Goal: Transaction & Acquisition: Subscribe to service/newsletter

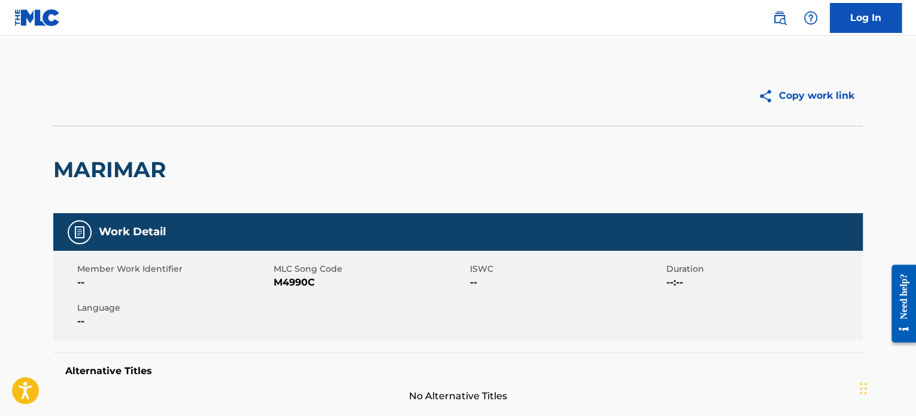
click at [47, 17] on img at bounding box center [37, 17] width 46 height 17
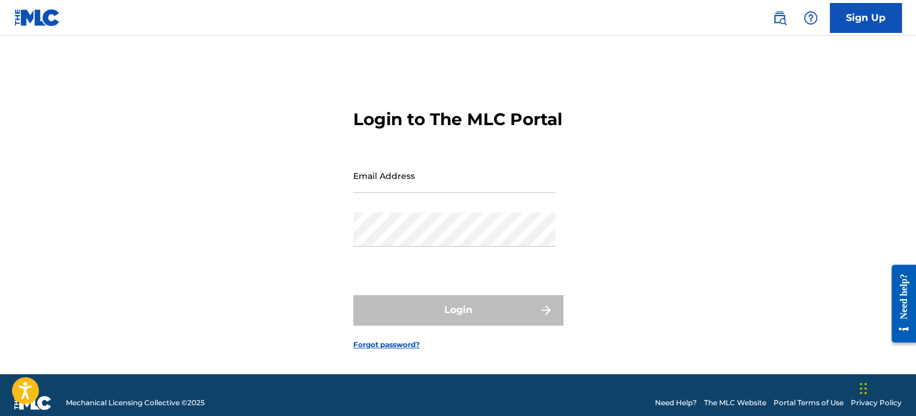
click at [856, 19] on link "Sign Up" at bounding box center [866, 18] width 72 height 30
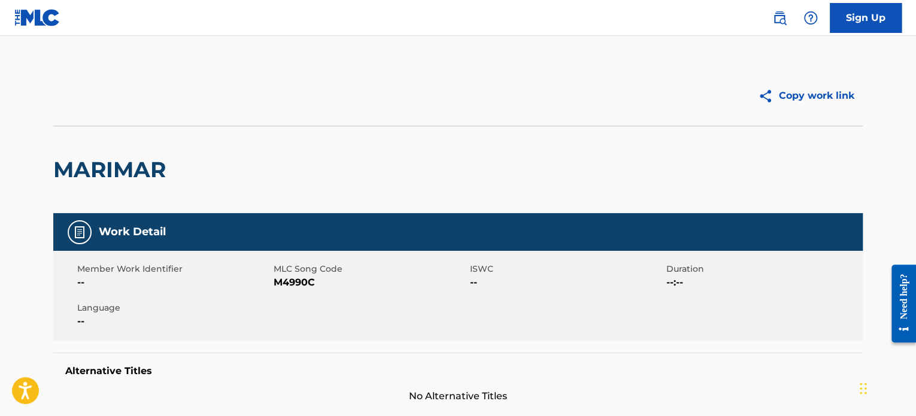
click at [810, 19] on img at bounding box center [810, 18] width 14 height 14
click at [808, 91] on p "View portal intro" at bounding box center [811, 105] width 102 height 29
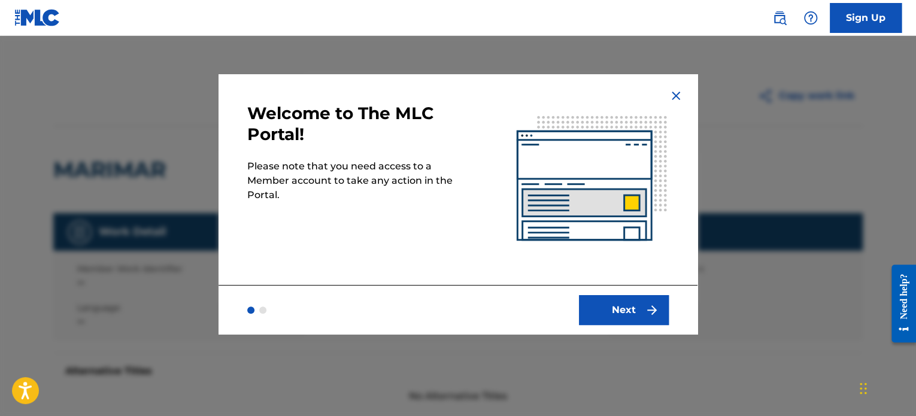
click at [604, 311] on button "Next" at bounding box center [624, 310] width 90 height 30
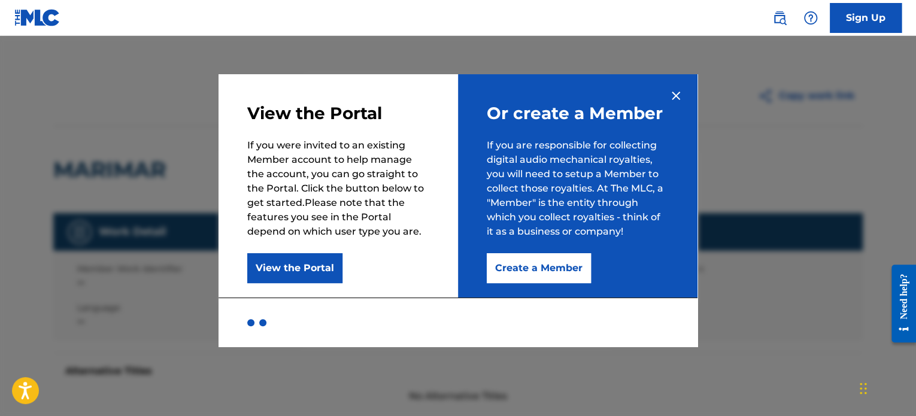
click at [529, 265] on button "Create a Member" at bounding box center [539, 268] width 104 height 30
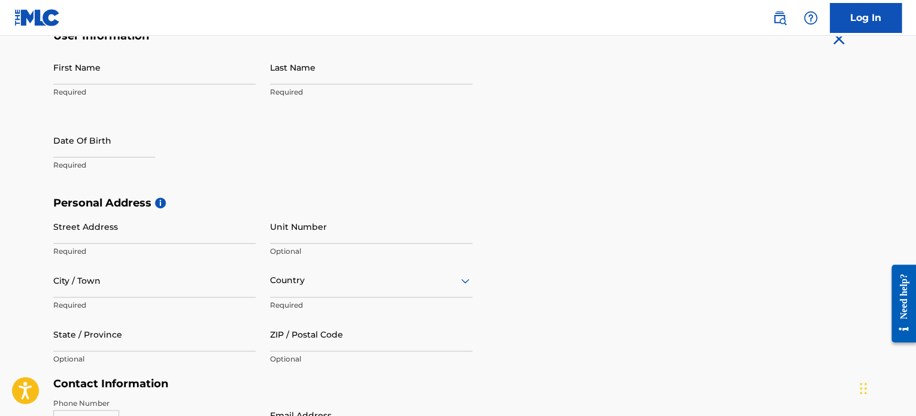
scroll to position [299, 0]
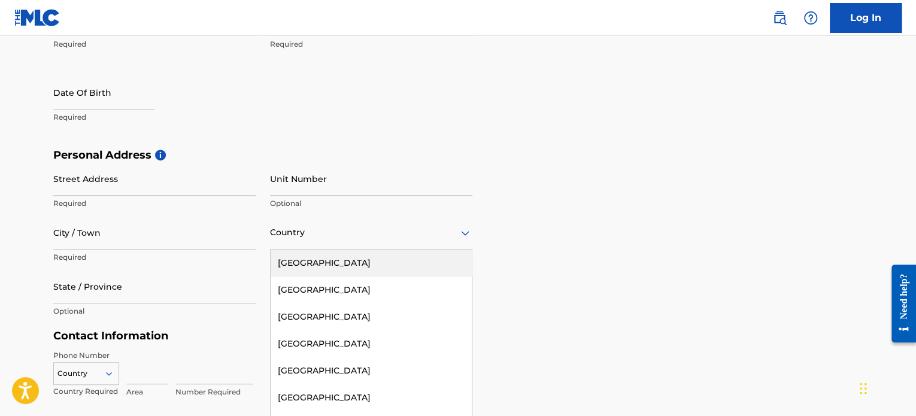
click at [426, 238] on div "223 results available. Use Up and Down to choose options, press Enter to select…" at bounding box center [371, 233] width 202 height 34
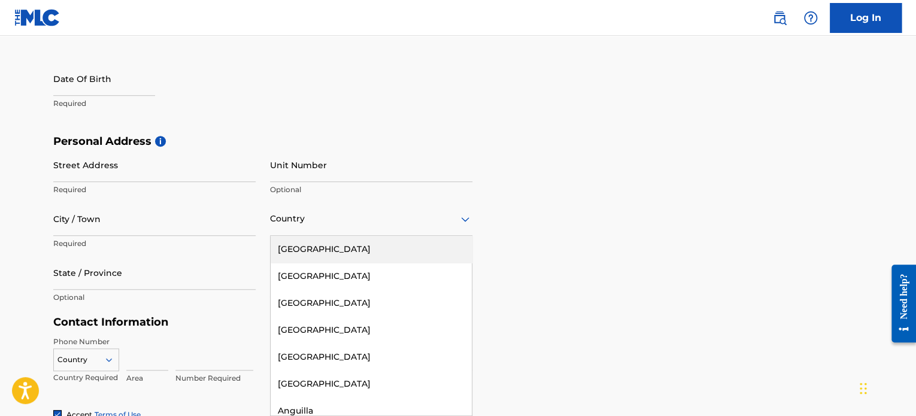
click at [464, 225] on icon at bounding box center [465, 219] width 14 height 14
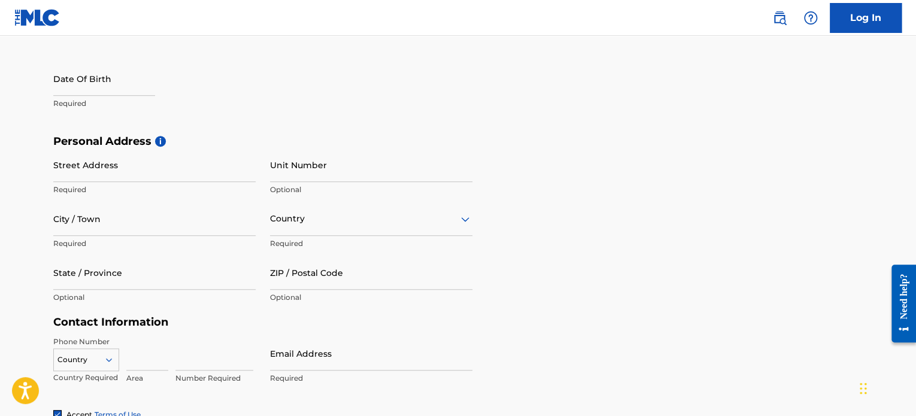
click at [575, 213] on div "Personal Address i Street Address Required Unit Number Optional City / Town Req…" at bounding box center [457, 225] width 809 height 181
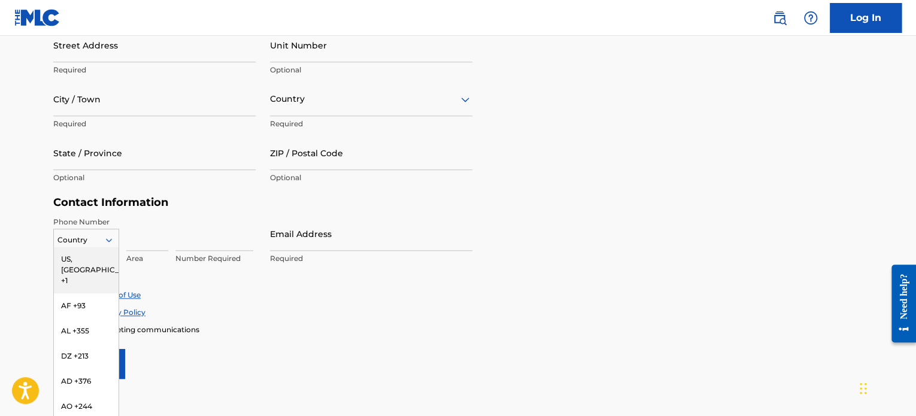
scroll to position [443, 0]
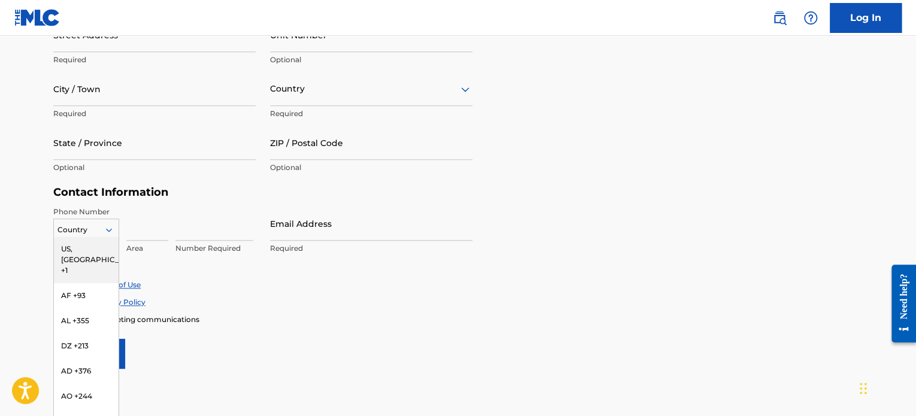
click at [103, 236] on div "216 results available. Use Up and Down to choose options, press Enter to select…" at bounding box center [86, 228] width 66 height 18
click at [587, 307] on div "Accept Terms of Use Accept Privacy Policy Enroll in marketing communications" at bounding box center [457, 302] width 809 height 45
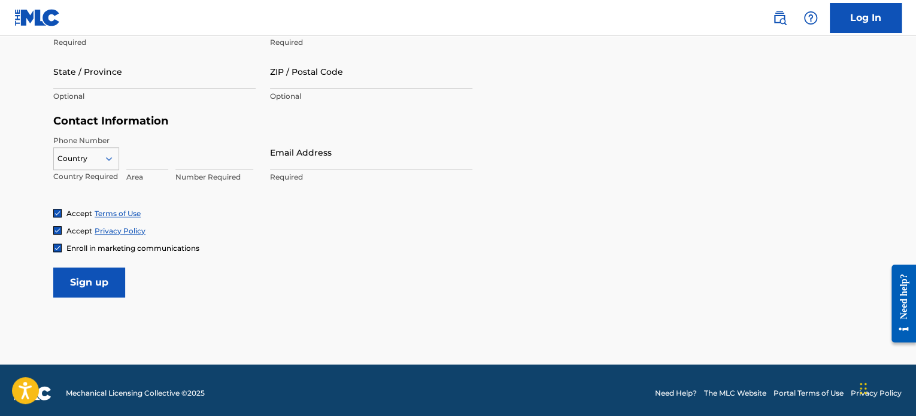
scroll to position [520, 0]
